Goal: Navigation & Orientation: Find specific page/section

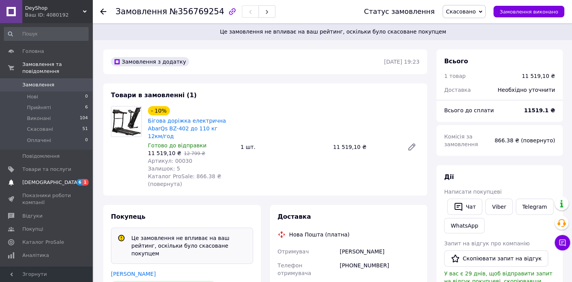
click at [42, 179] on span "[DEMOGRAPHIC_DATA]" at bounding box center [50, 182] width 57 height 7
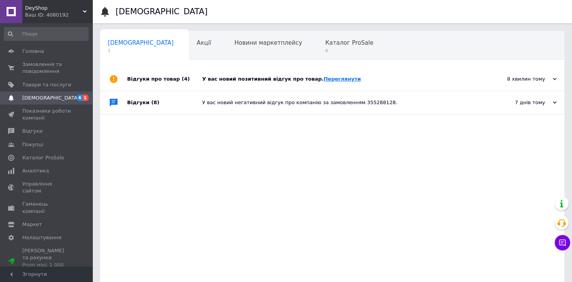
click at [326, 79] on link "Переглянути" at bounding box center [342, 79] width 37 height 6
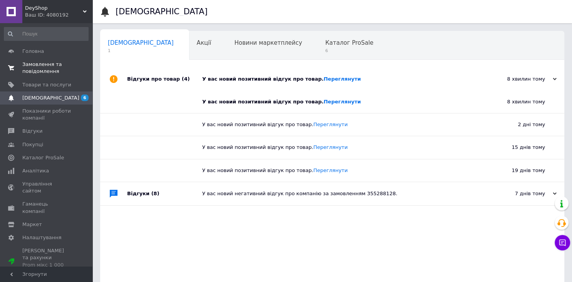
click at [39, 67] on span "Замовлення та повідомлення" at bounding box center [46, 68] width 49 height 14
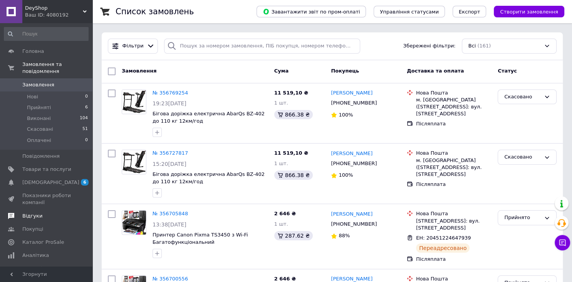
click at [24, 212] on span "Відгуки" at bounding box center [32, 215] width 20 height 7
